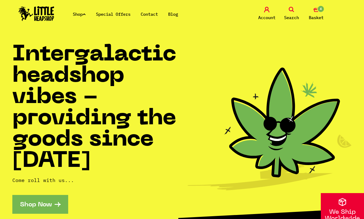
click at [324, 11] on span "4" at bounding box center [320, 8] width 7 height 7
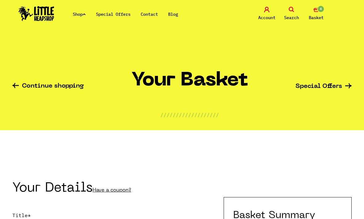
click at [323, 15] on span "Basket" at bounding box center [316, 17] width 15 height 7
click at [41, 88] on link "Continue shopping" at bounding box center [48, 86] width 72 height 7
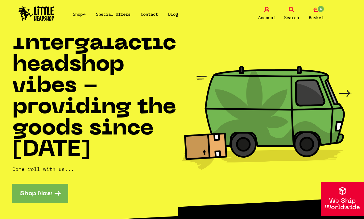
scroll to position [0, 0]
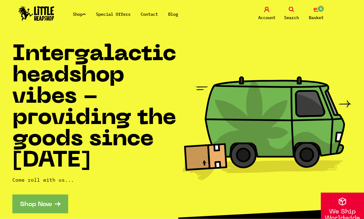
click at [318, 13] on link "4 Basket" at bounding box center [317, 14] width 22 height 15
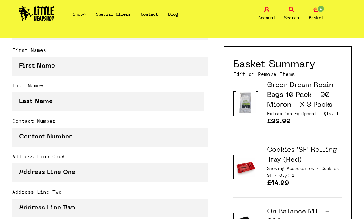
scroll to position [202, 0]
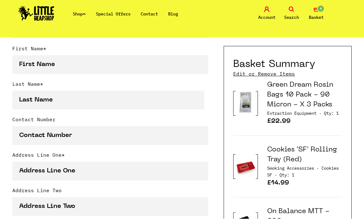
click at [280, 75] on link "Edit or Remove Items" at bounding box center [264, 74] width 62 height 7
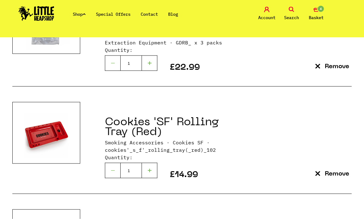
scroll to position [163, 0]
click at [108, 168] on div at bounding box center [112, 170] width 15 height 15
type input "0"
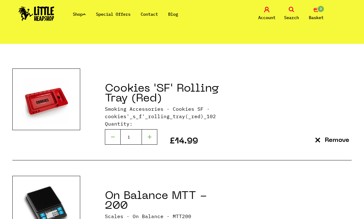
scroll to position [77, 0]
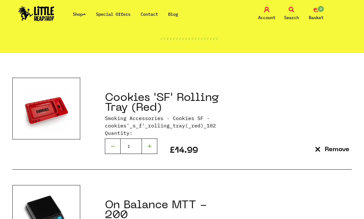
click at [106, 145] on div at bounding box center [112, 146] width 15 height 15
type input "0"
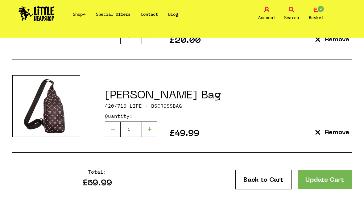
scroll to position [179, 0]
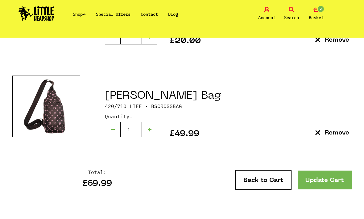
click at [339, 136] on p "Remove" at bounding box center [337, 133] width 24 height 6
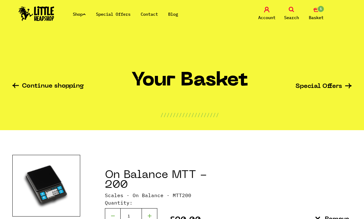
click at [298, 9] on link "Search" at bounding box center [292, 14] width 22 height 15
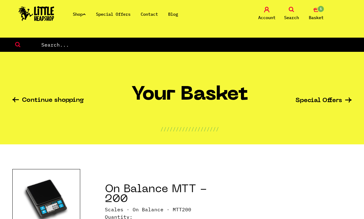
click at [54, 47] on input "text" at bounding box center [203, 45] width 324 height 8
type input "Rosin"
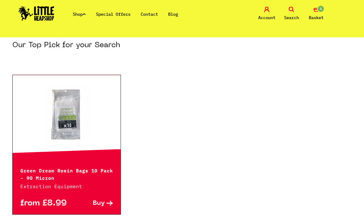
scroll to position [73, 0]
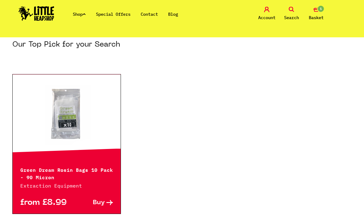
click at [40, 134] on link at bounding box center [67, 116] width 108 height 62
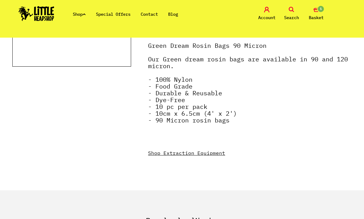
scroll to position [212, 0]
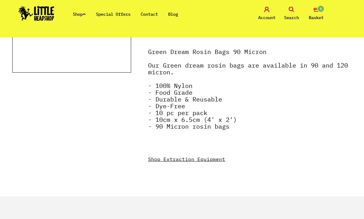
click at [212, 160] on link "Shop Extraction Equipment" at bounding box center [186, 159] width 77 height 6
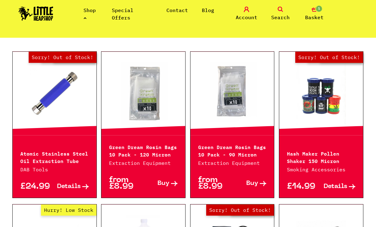
scroll to position [163, 0]
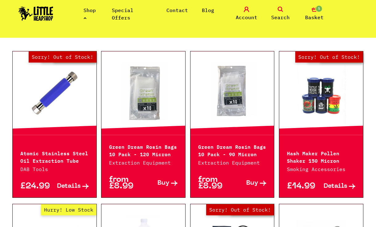
click at [160, 180] on span "Buy" at bounding box center [164, 183] width 12 height 6
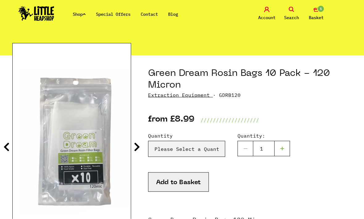
click at [214, 163] on div "Quantity Please Select a Quantity X 1 Pack - £8.99 X 3 Packs - £22.99 Quantity:" at bounding box center [250, 152] width 204 height 40
click at [214, 149] on select "Please Select a Quantity X 1 Pack - £8.99 X 3 Packs - £22.99" at bounding box center [186, 149] width 77 height 16
select select "1064"
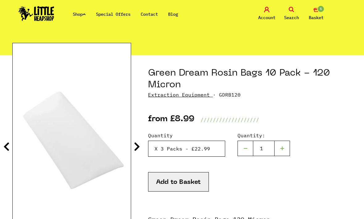
click at [201, 146] on select "Please Select a Quantity X 1 Pack - £8.99 X 3 Packs - £22.99" at bounding box center [186, 149] width 77 height 16
click at [196, 180] on button "Add to Basket" at bounding box center [178, 181] width 61 height 19
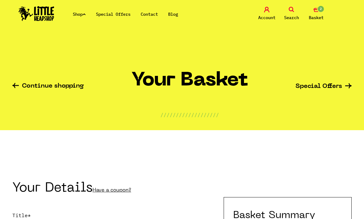
click at [321, 18] on span "Basket" at bounding box center [316, 17] width 15 height 7
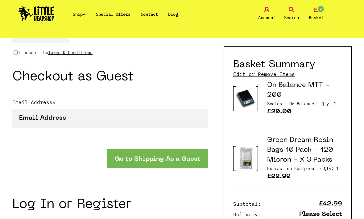
scroll to position [469, 0]
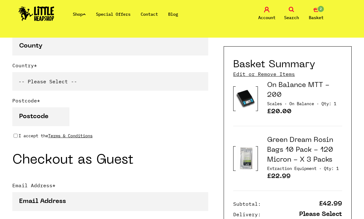
click at [254, 160] on img at bounding box center [246, 158] width 20 height 25
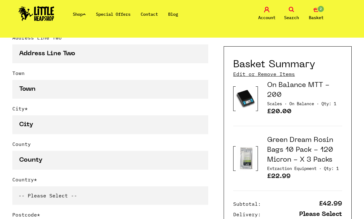
scroll to position [348, 0]
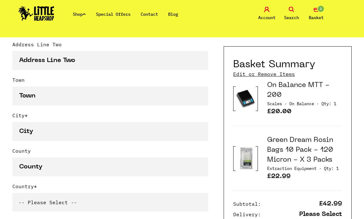
click at [316, 153] on link "Green Dream Rosin Bags 10 Pack - 120 Micron - X 3 Packs" at bounding box center [300, 150] width 66 height 26
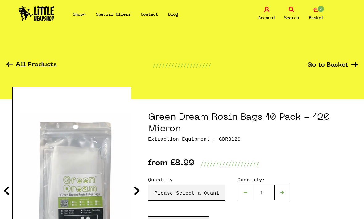
scroll to position [38, 0]
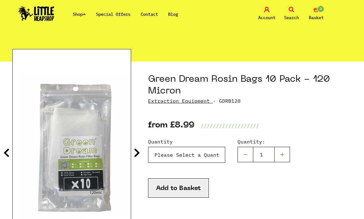
click at [153, 152] on select "Please Select a Quantity X 1 Pack - £8.99 X 3 Packs - £22.99" at bounding box center [186, 155] width 77 height 16
select select "1063"
click at [157, 189] on button "Add to Basket" at bounding box center [178, 187] width 61 height 19
